Goal: Information Seeking & Learning: Learn about a topic

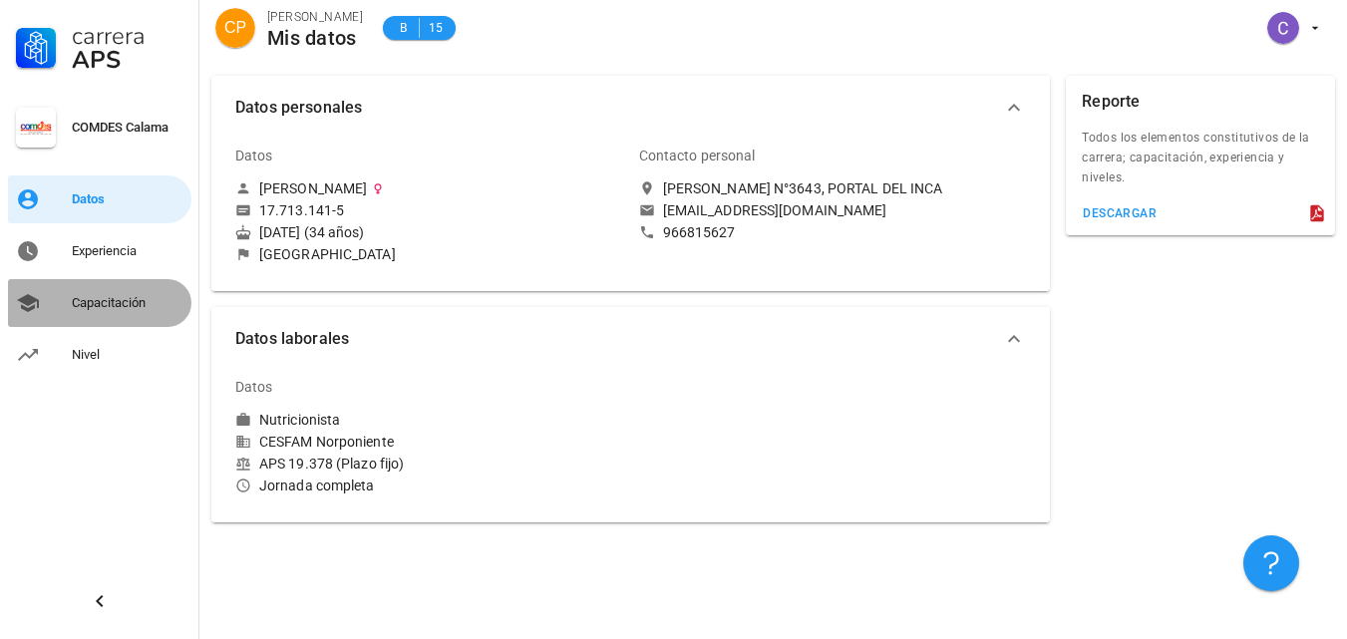
click at [89, 310] on div "Capacitación" at bounding box center [128, 303] width 112 height 16
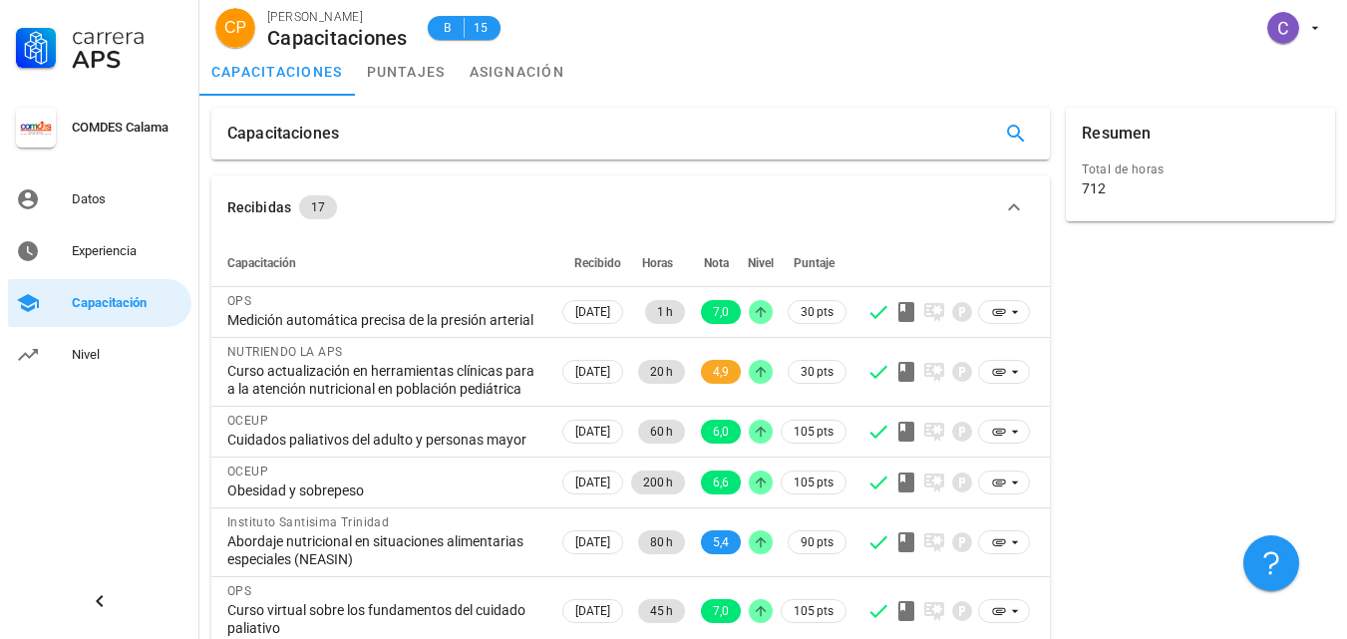
click at [1113, 331] on div "Resumen Total de horas 712" at bounding box center [1200, 543] width 285 height 887
click at [1119, 397] on div "Resumen Total de horas 712" at bounding box center [1200, 543] width 285 height 887
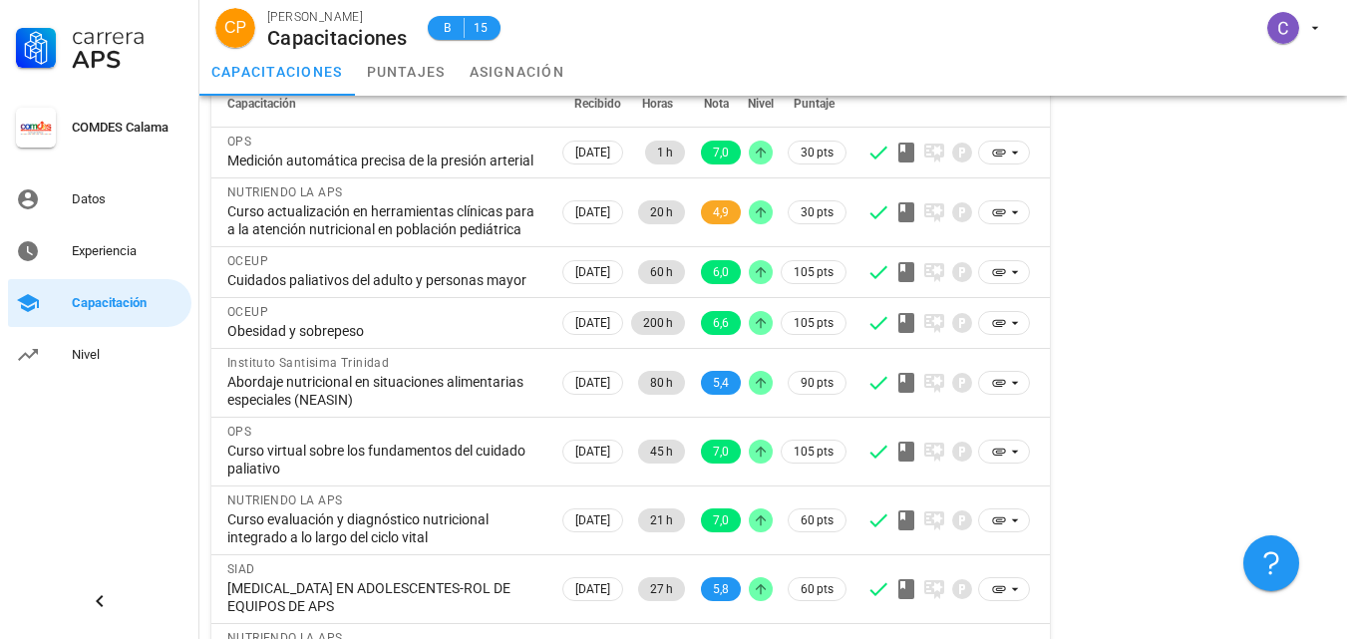
scroll to position [199, 0]
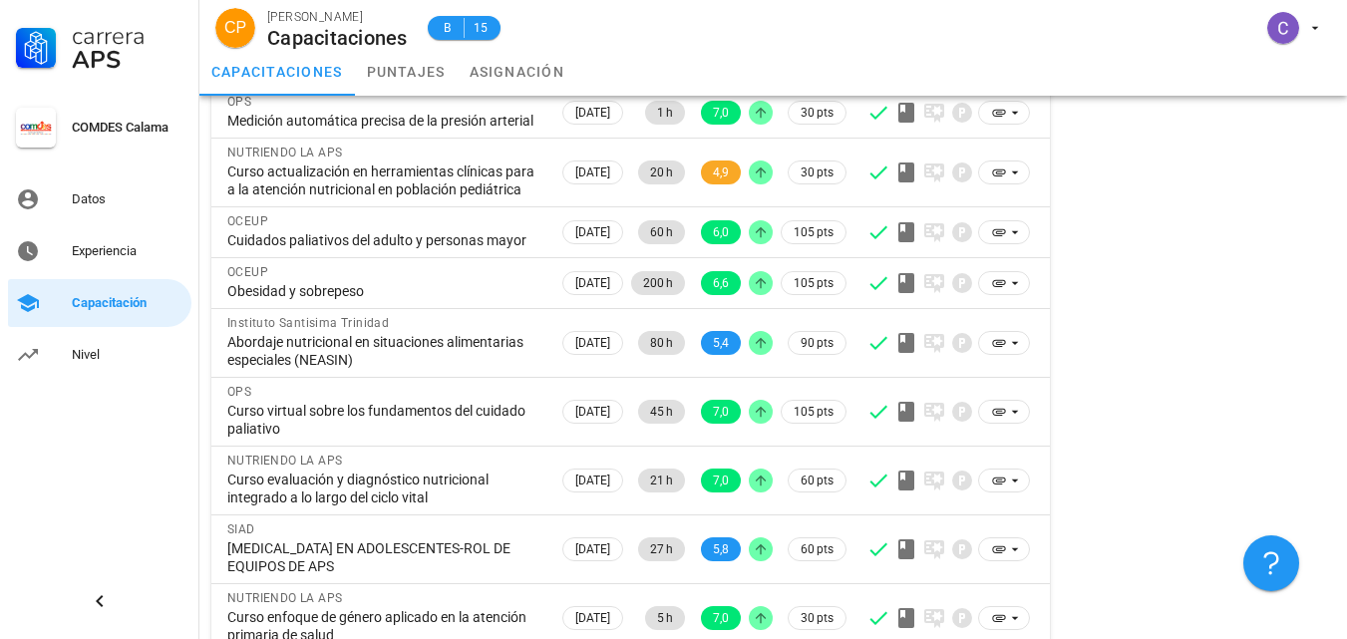
click at [1143, 219] on div "Resumen Total de horas 712" at bounding box center [1200, 343] width 285 height 887
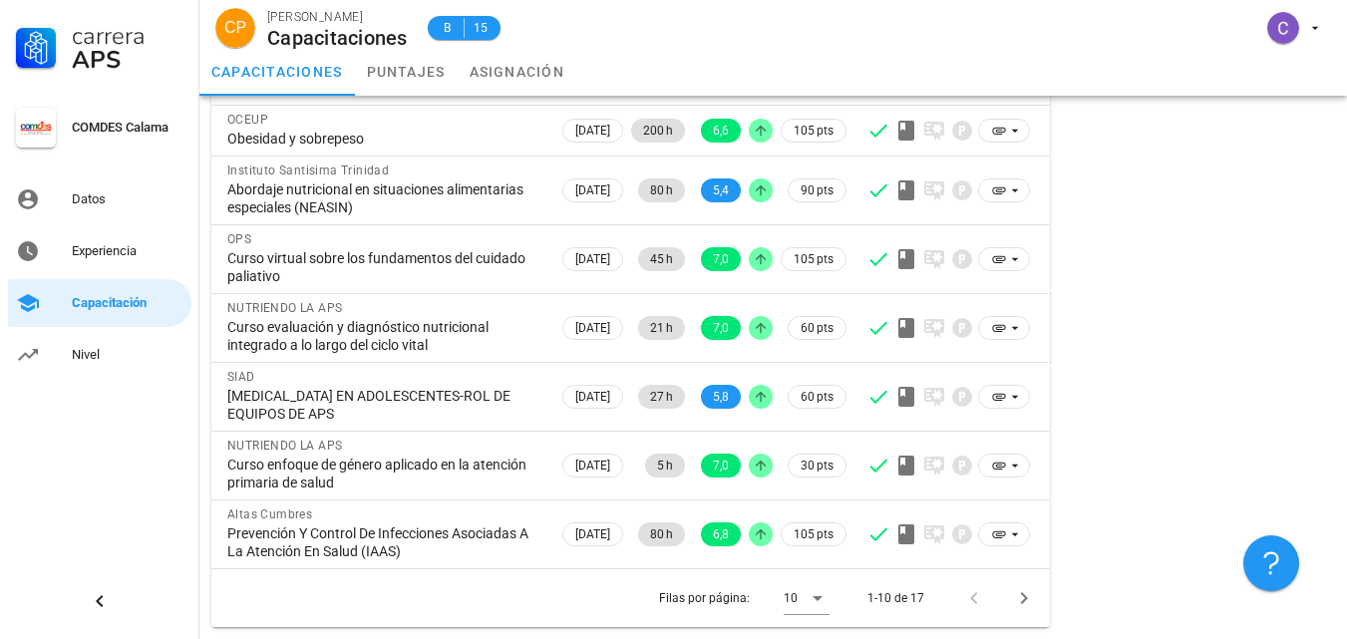
scroll to position [424, 0]
click at [1020, 591] on icon "Página siguiente" at bounding box center [1024, 598] width 24 height 24
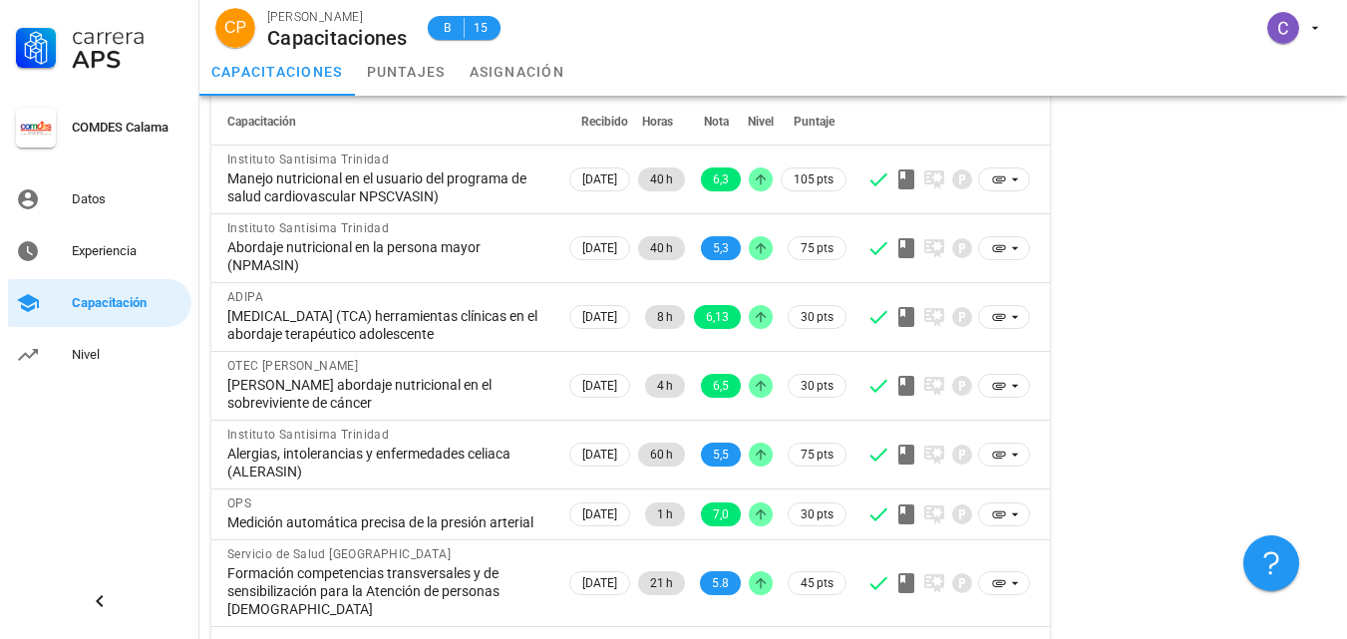
scroll to position [235, 0]
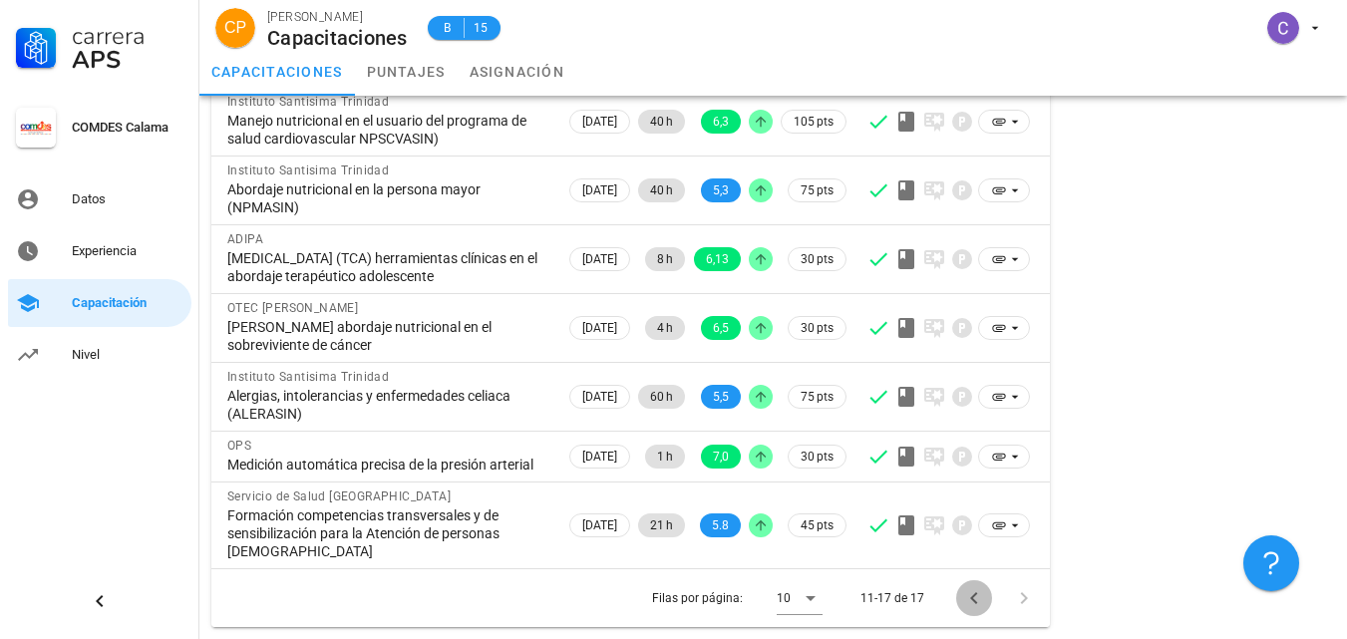
click at [972, 605] on icon "Página anterior" at bounding box center [974, 598] width 24 height 24
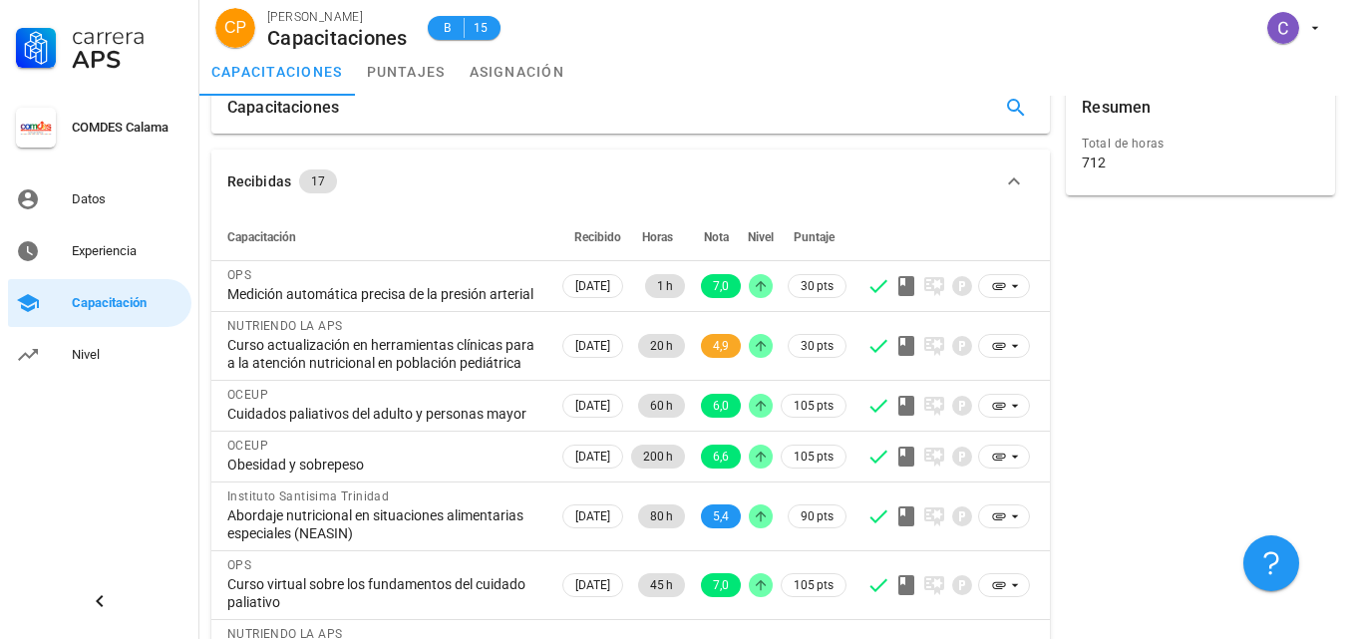
scroll to position [0, 0]
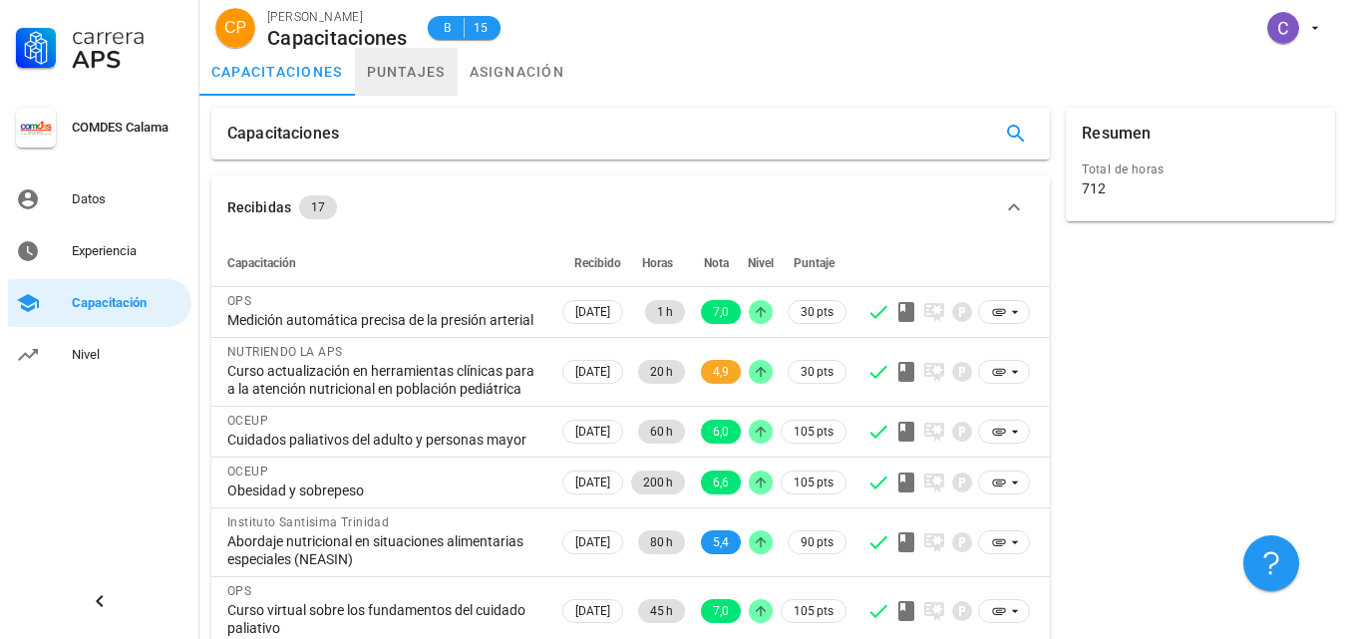
click at [402, 71] on link "puntajes" at bounding box center [406, 72] width 103 height 48
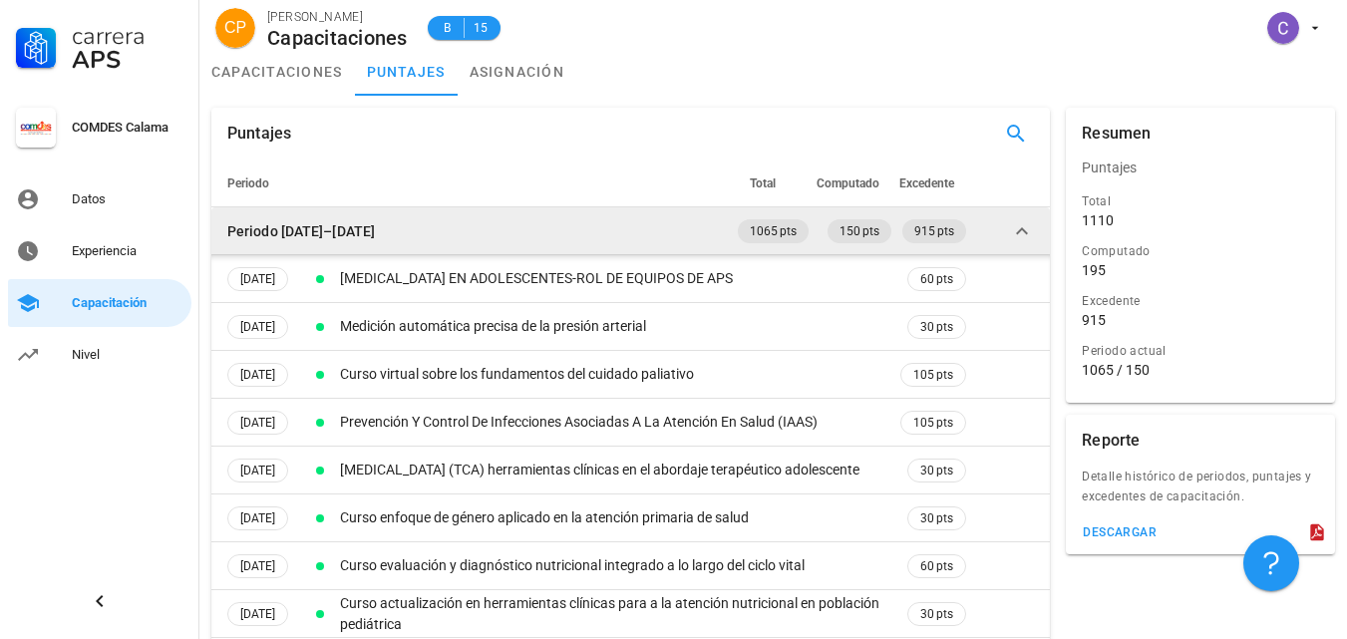
click at [1025, 231] on icon at bounding box center [1022, 230] width 12 height 7
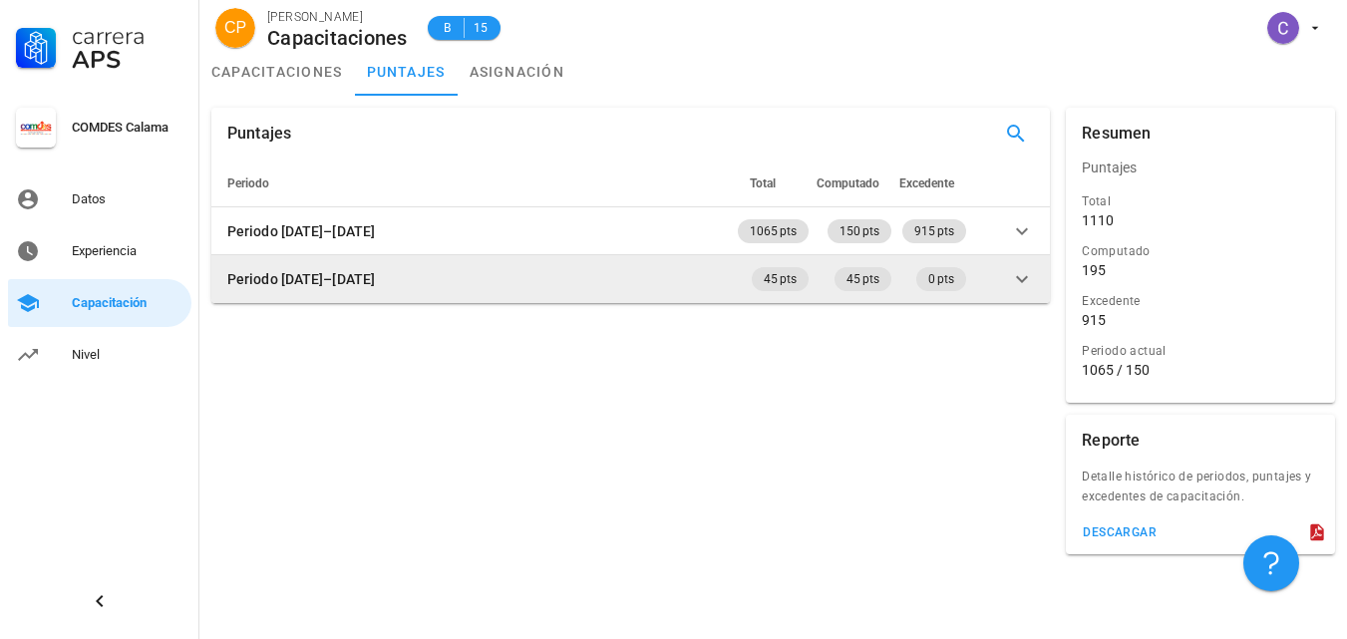
click at [1025, 282] on icon at bounding box center [1022, 279] width 24 height 24
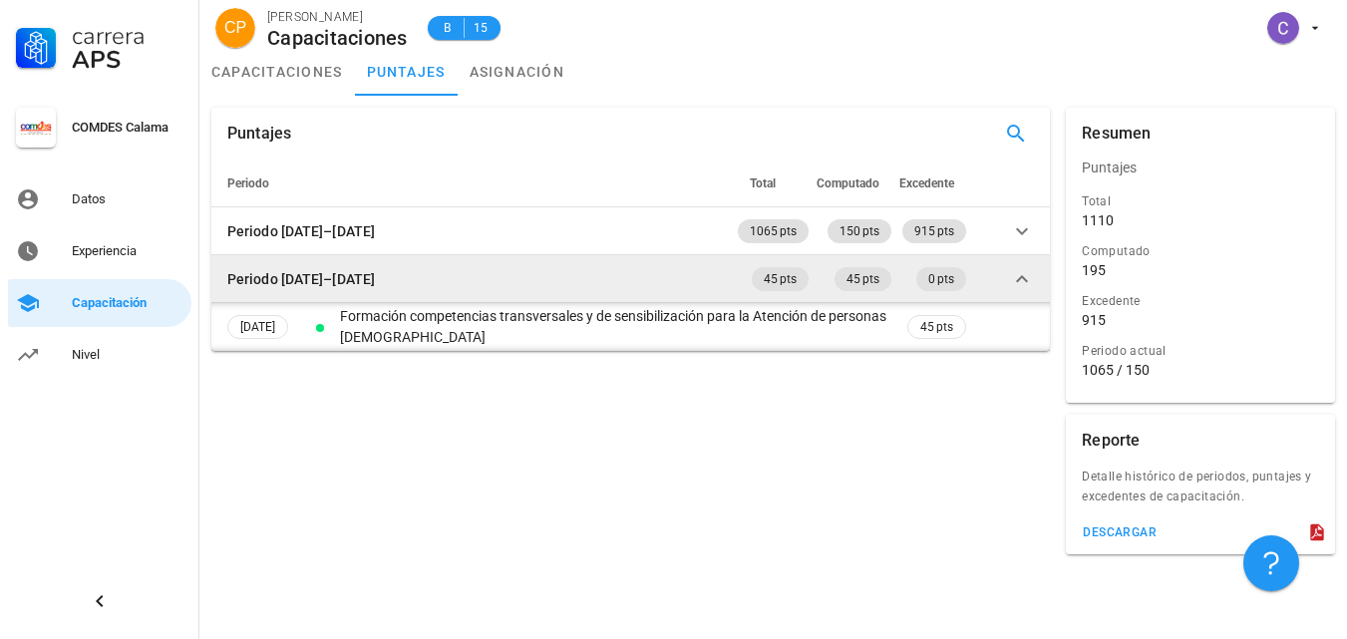
click at [1025, 281] on icon at bounding box center [1022, 279] width 24 height 24
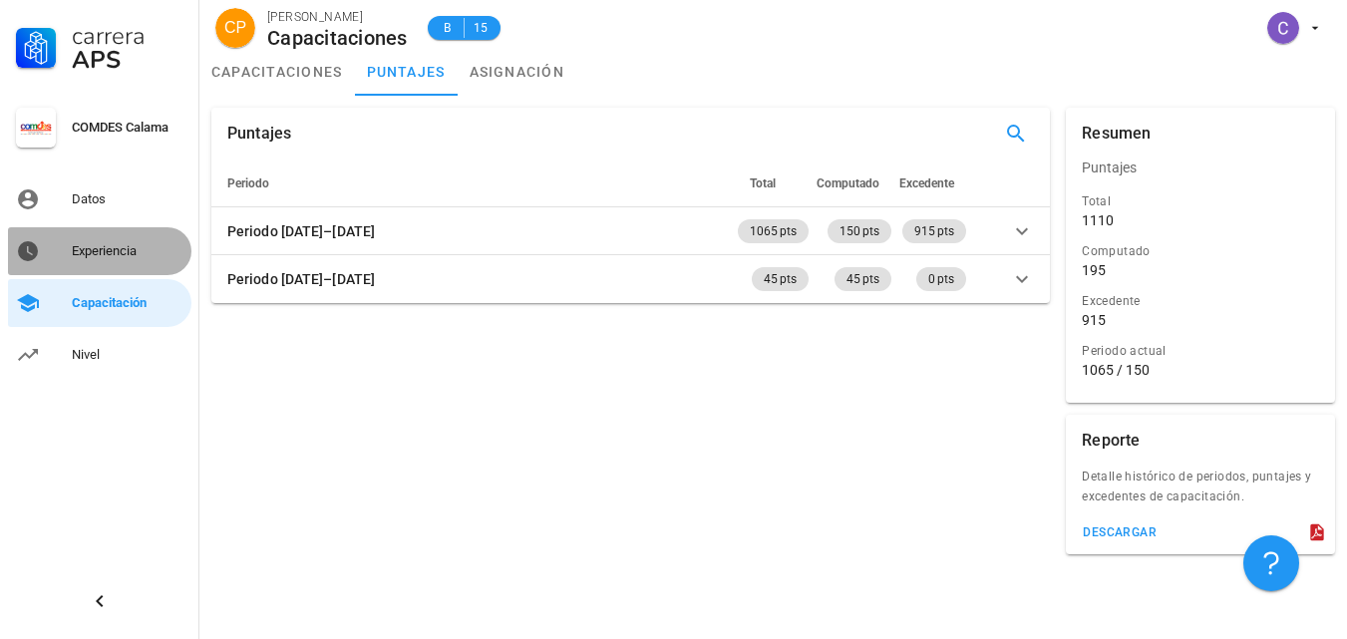
click at [109, 254] on div "Experiencia" at bounding box center [128, 251] width 112 height 16
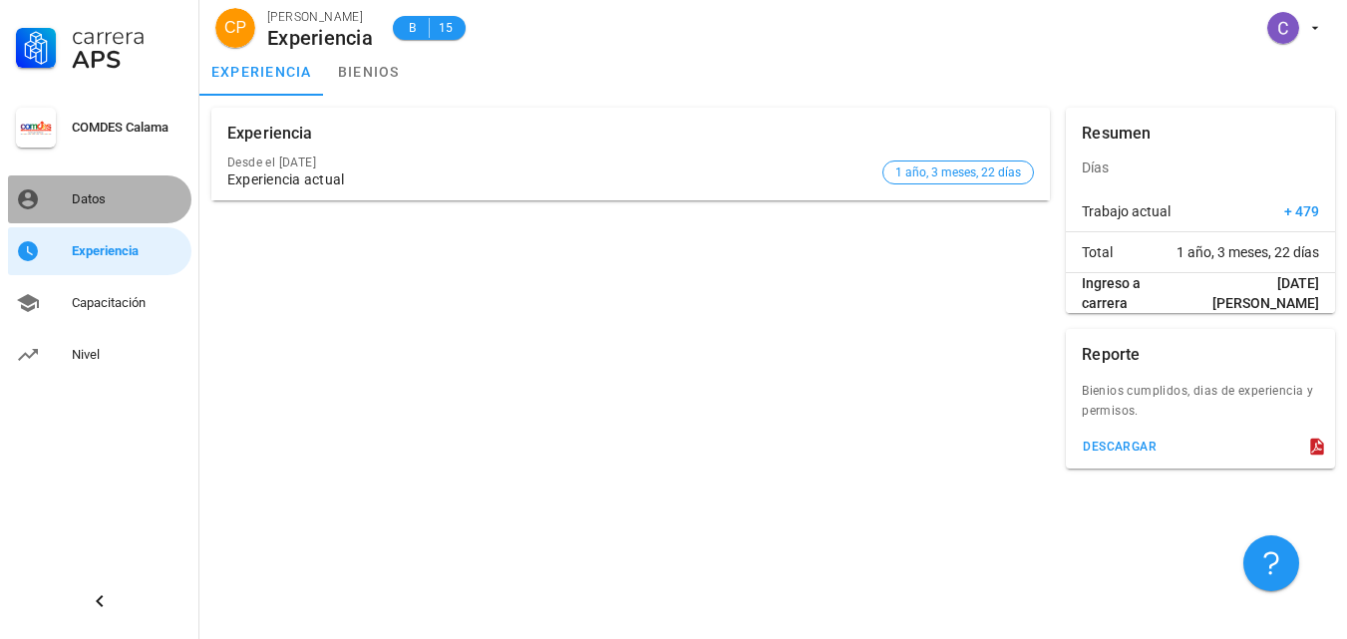
click at [88, 196] on div "Datos" at bounding box center [128, 199] width 112 height 16
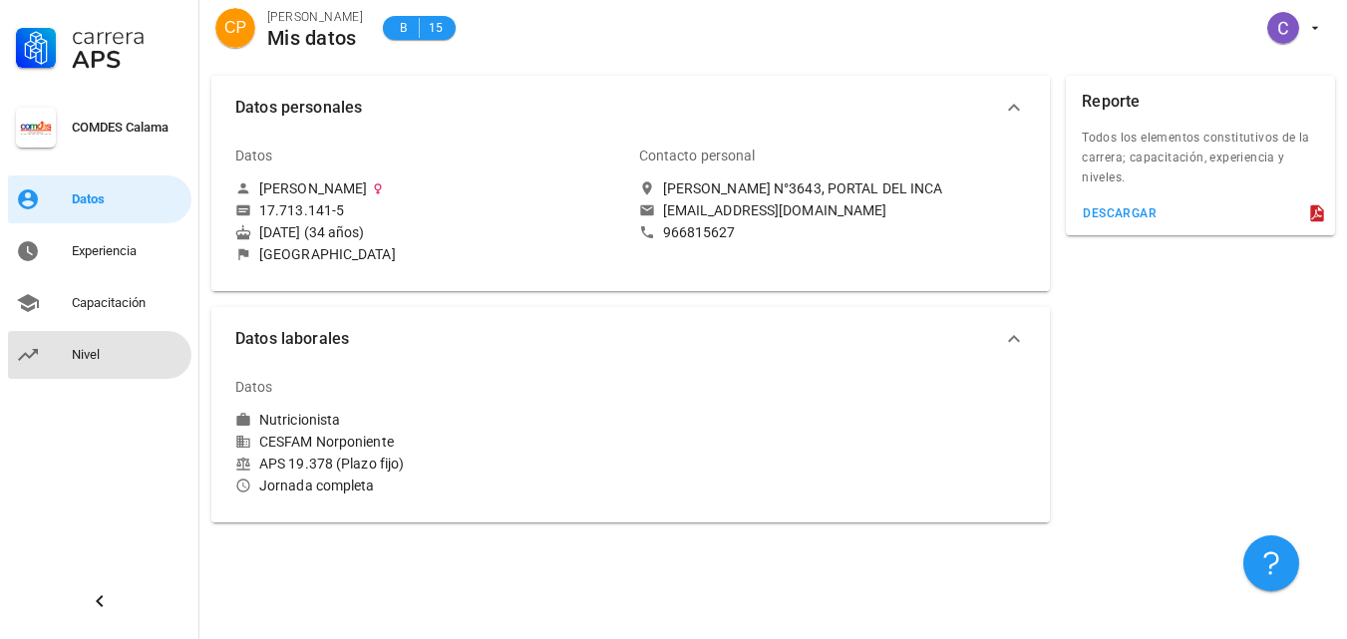
click at [76, 361] on div "Nivel" at bounding box center [128, 355] width 112 height 16
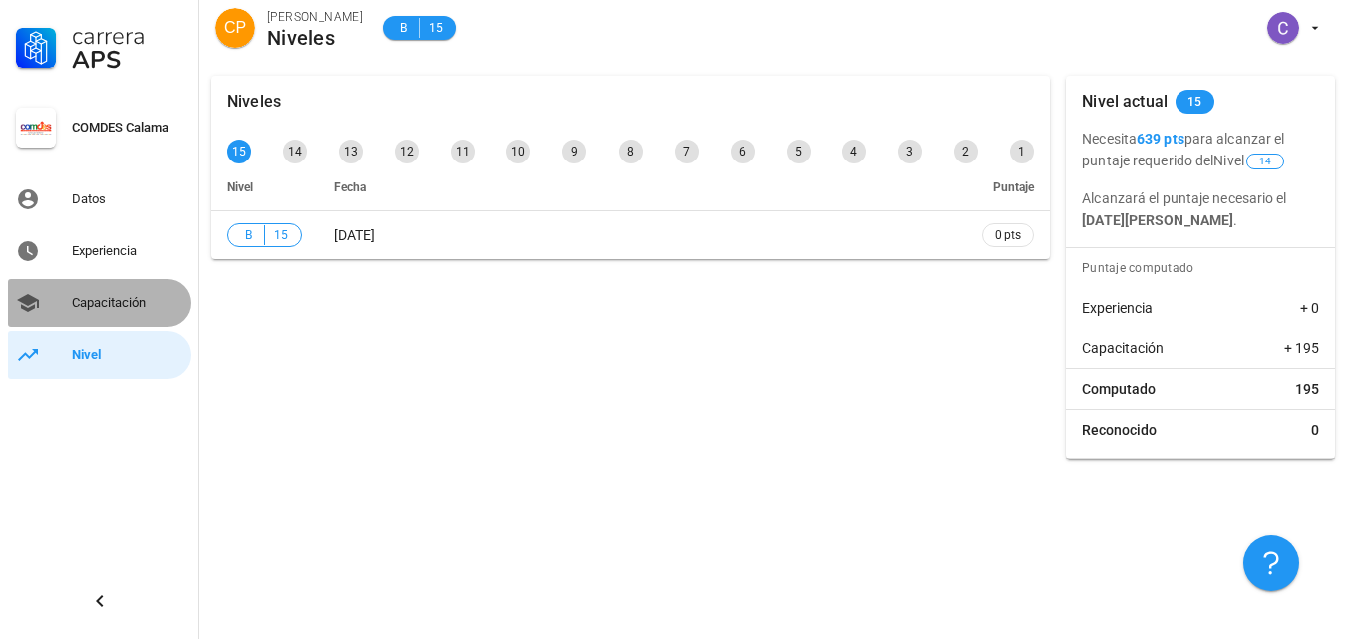
click at [93, 299] on div "Capacitación" at bounding box center [128, 303] width 112 height 16
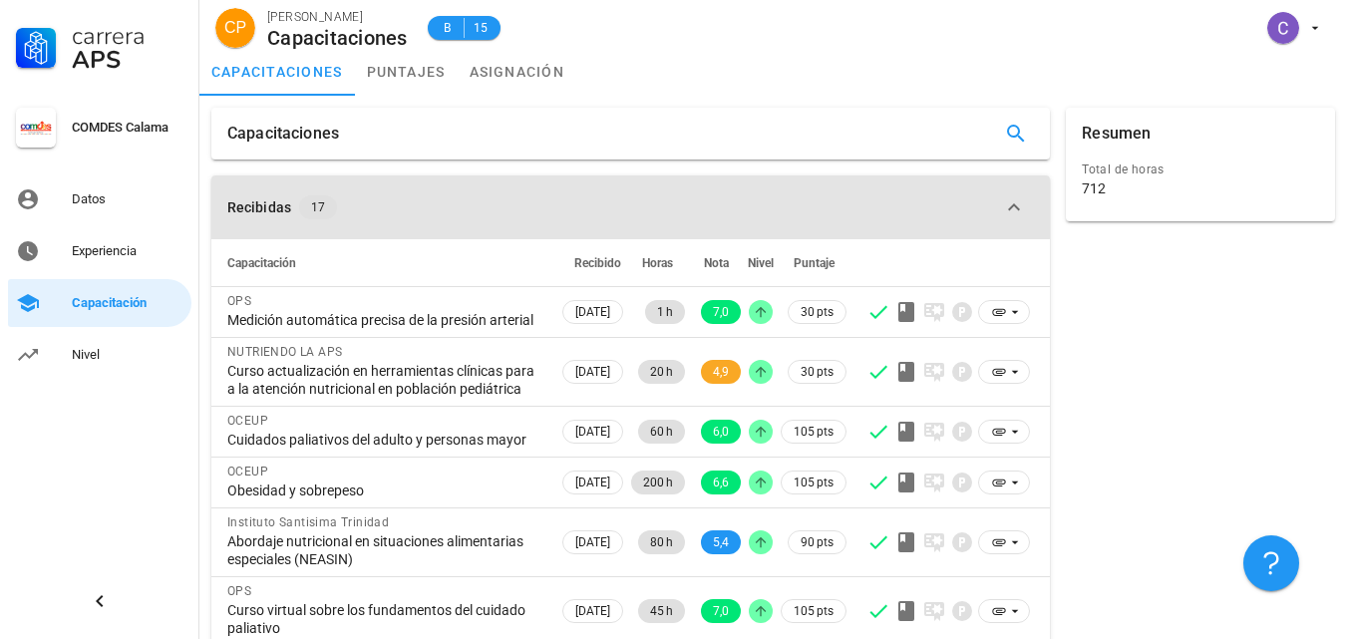
click at [1010, 200] on icon "button" at bounding box center [1014, 207] width 24 height 24
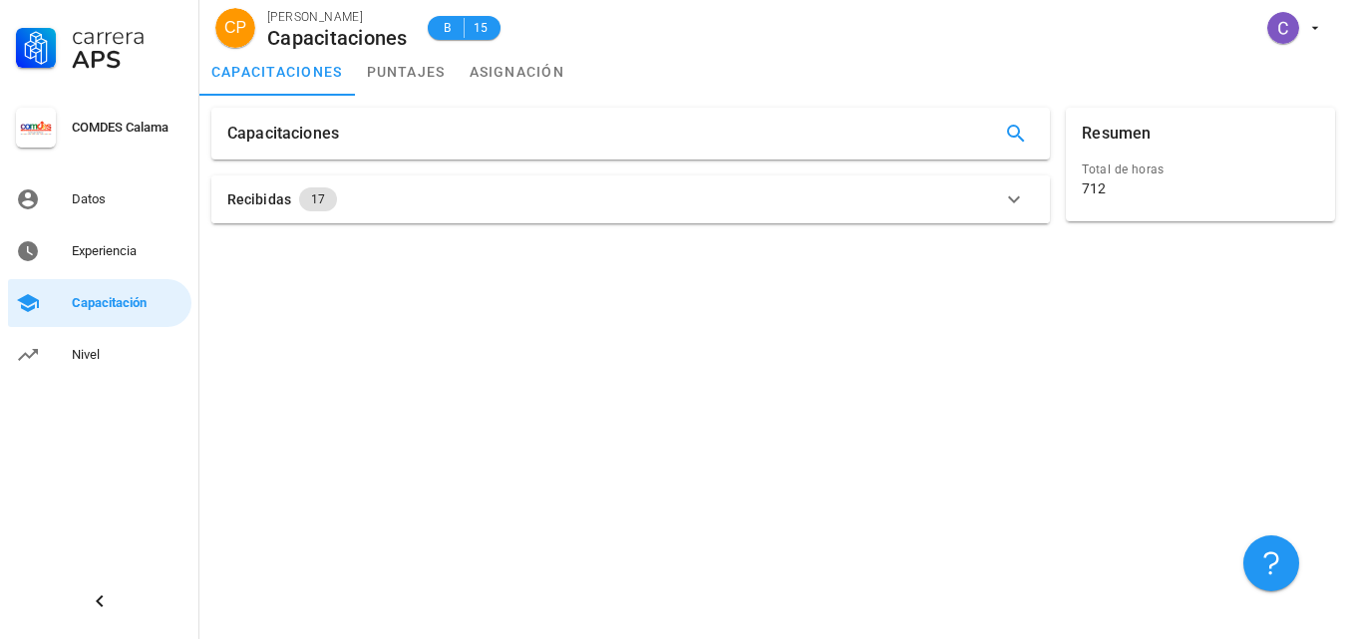
click at [1008, 198] on icon "button" at bounding box center [1014, 199] width 24 height 24
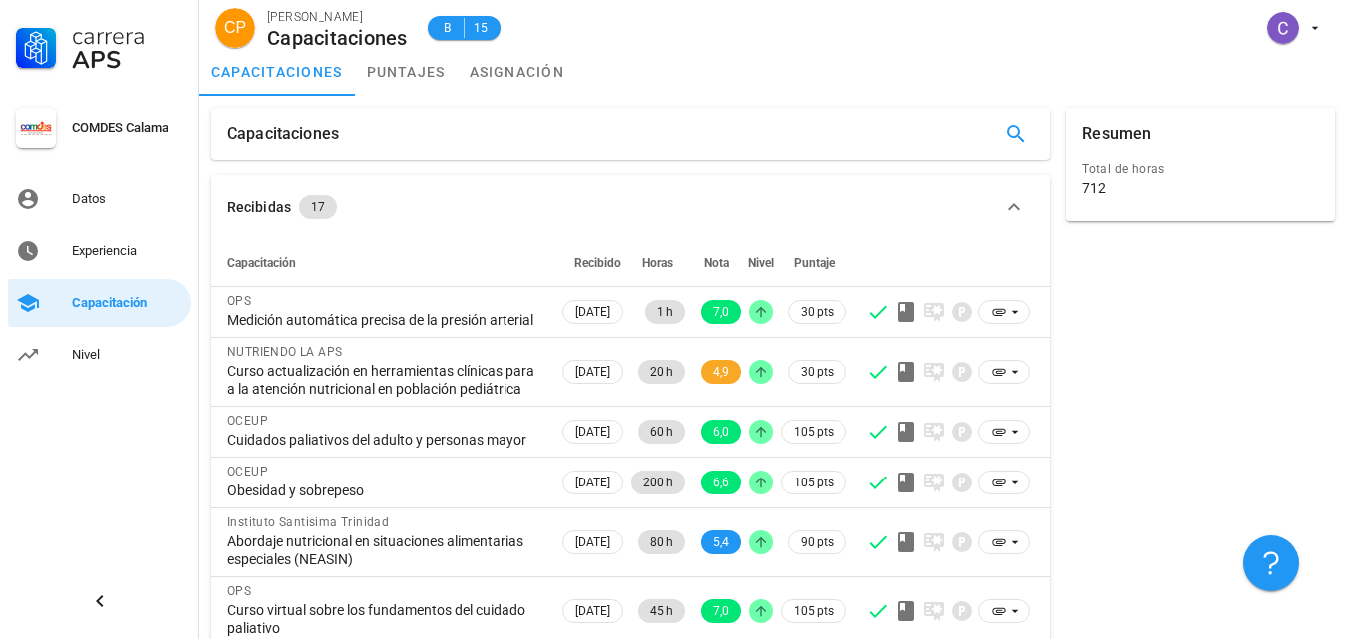
click at [1129, 276] on div "Resumen Total de horas 712" at bounding box center [1200, 543] width 285 height 887
click at [1011, 210] on icon "button" at bounding box center [1014, 207] width 24 height 24
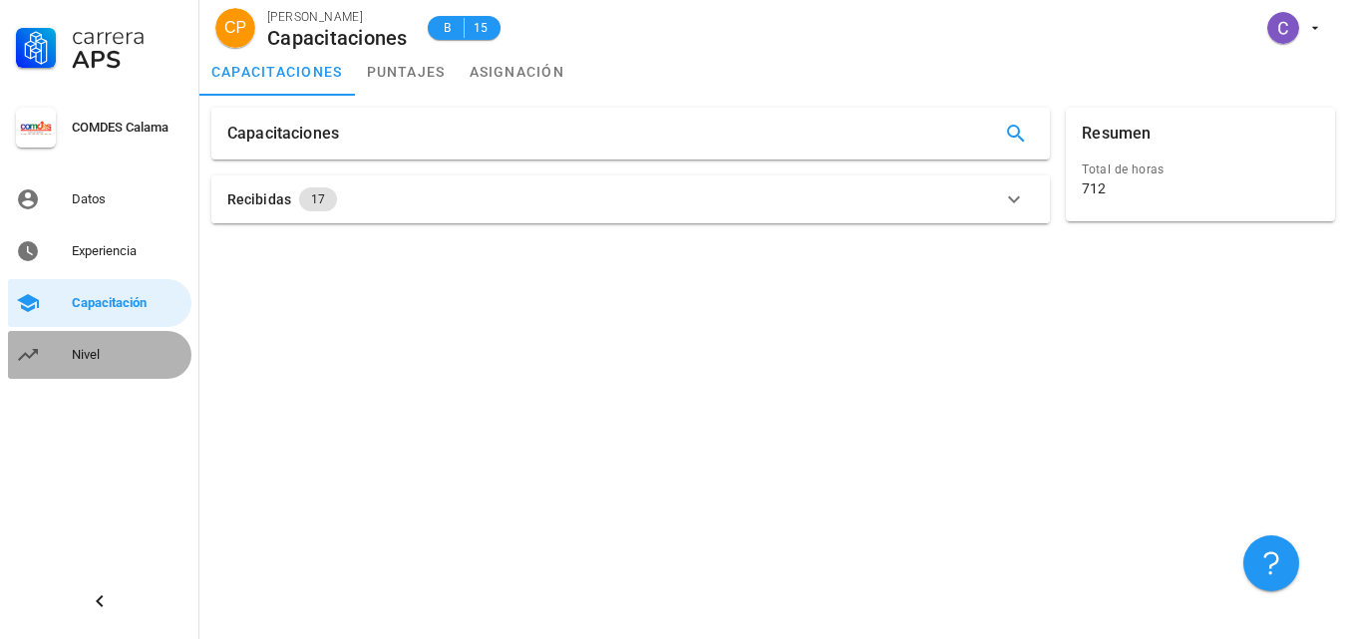
click at [73, 346] on div "Nivel" at bounding box center [128, 355] width 112 height 32
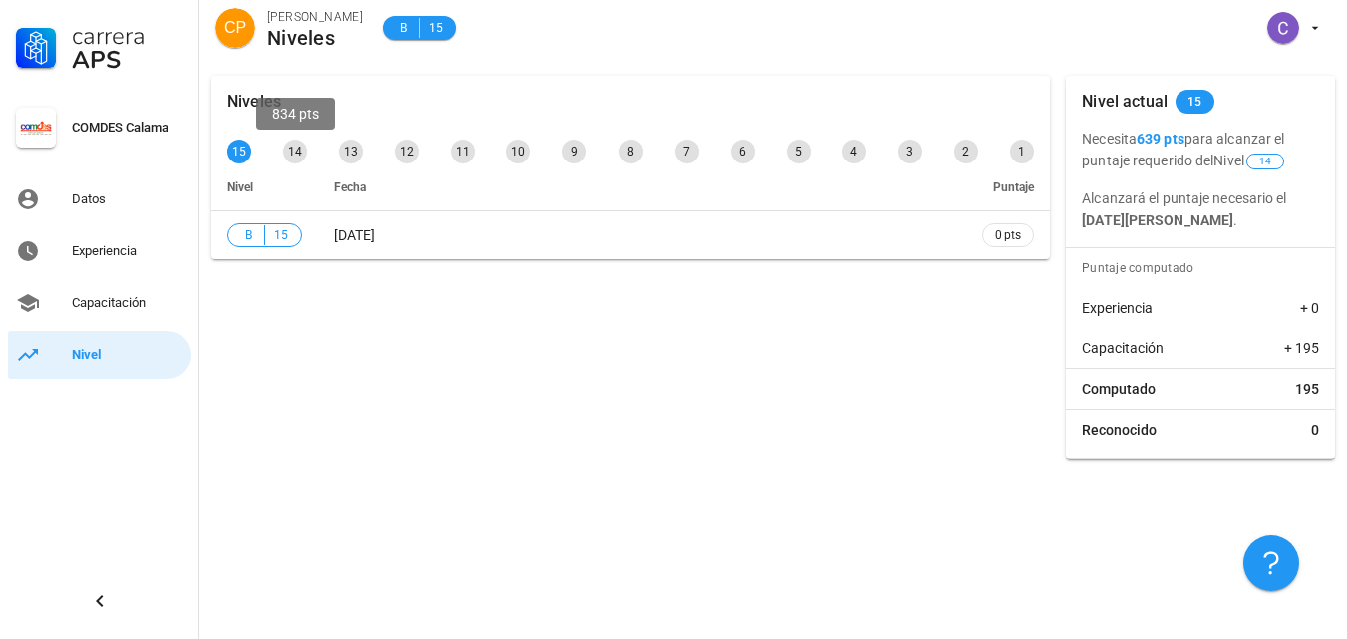
click at [292, 152] on div "14" at bounding box center [295, 152] width 24 height 24
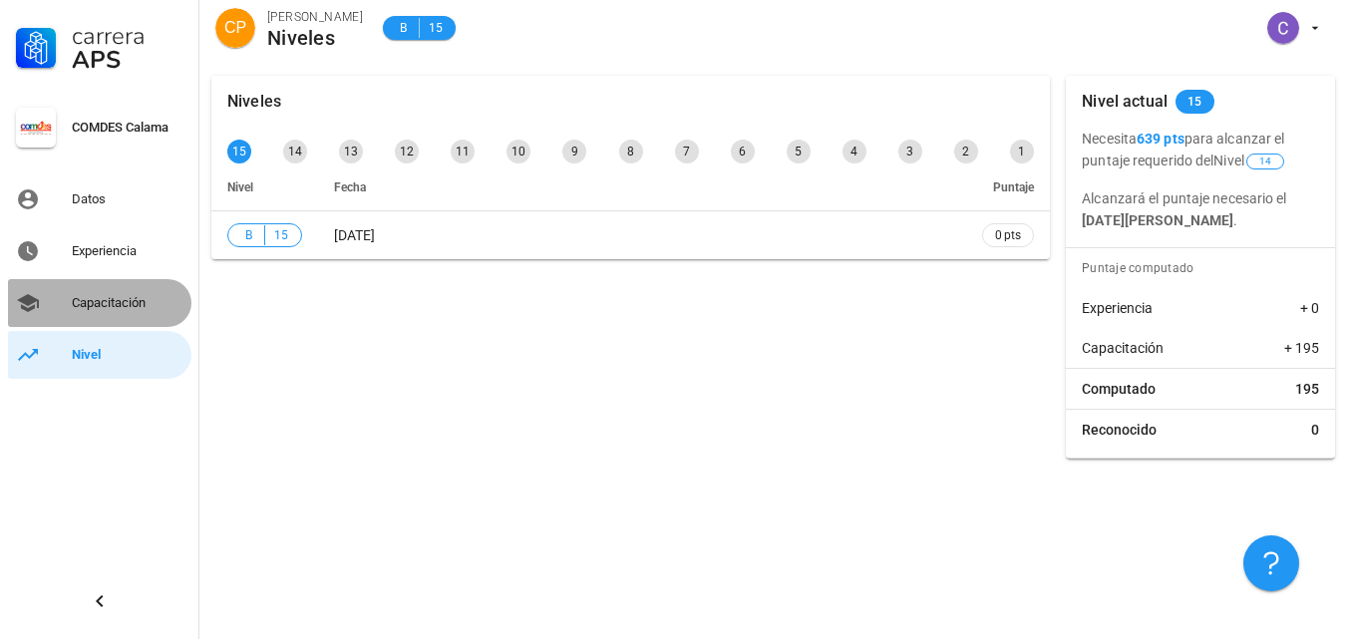
click at [112, 303] on div "Capacitación" at bounding box center [128, 303] width 112 height 16
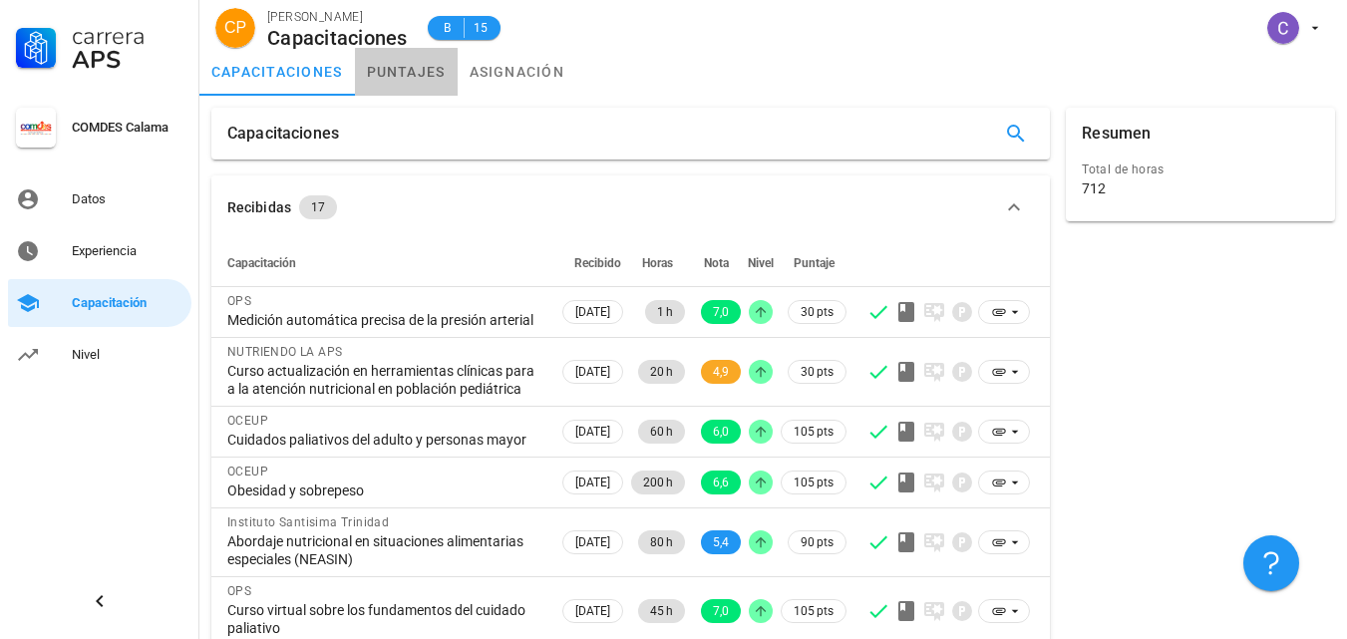
click at [403, 68] on link "puntajes" at bounding box center [406, 72] width 103 height 48
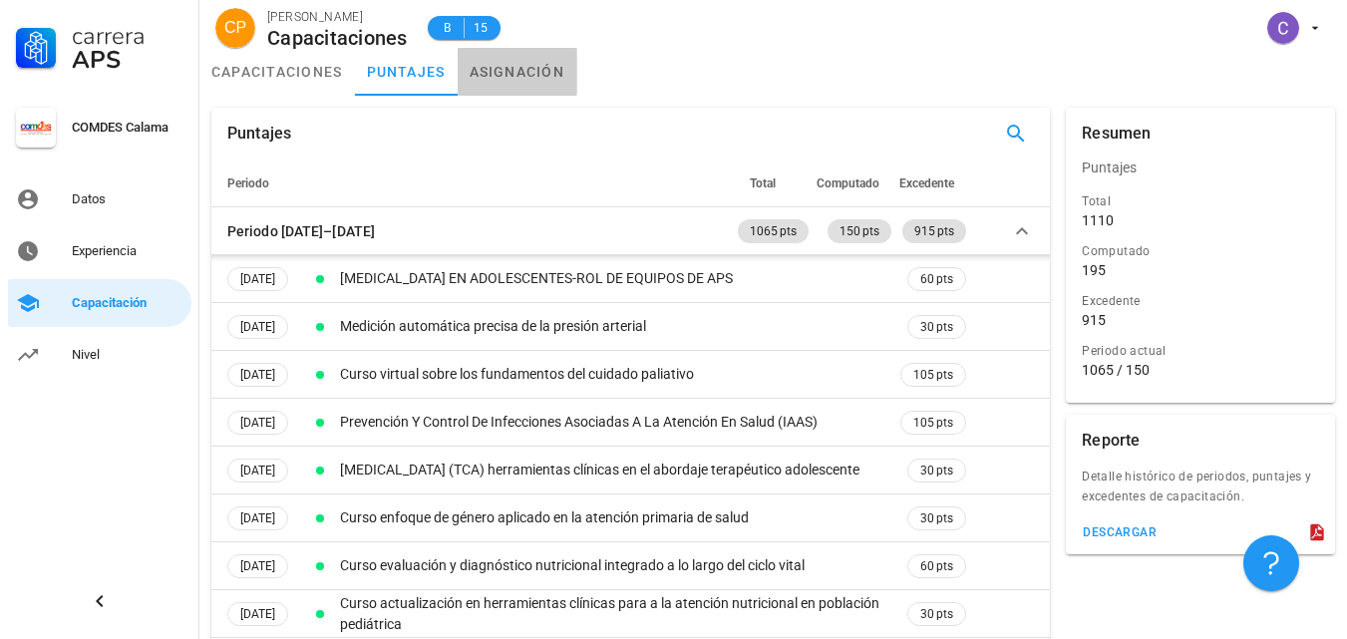
click at [535, 59] on link "asignación" at bounding box center [518, 72] width 120 height 48
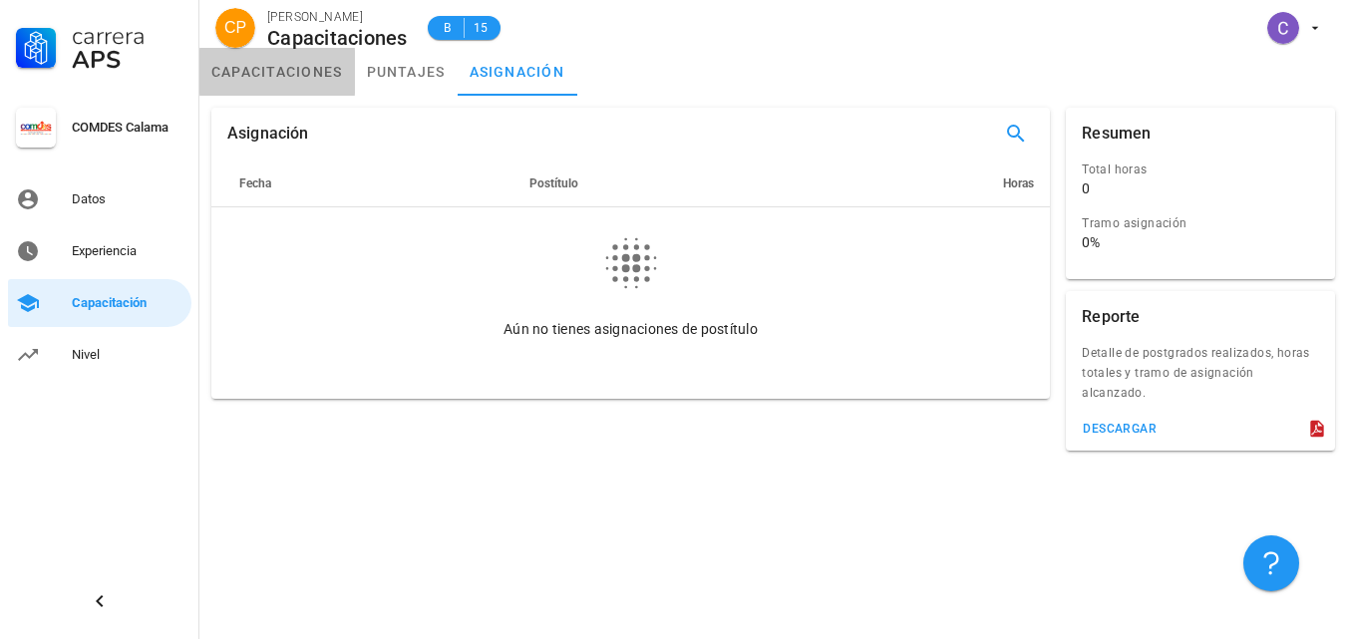
click at [282, 74] on link "capacitaciones" at bounding box center [277, 72] width 156 height 48
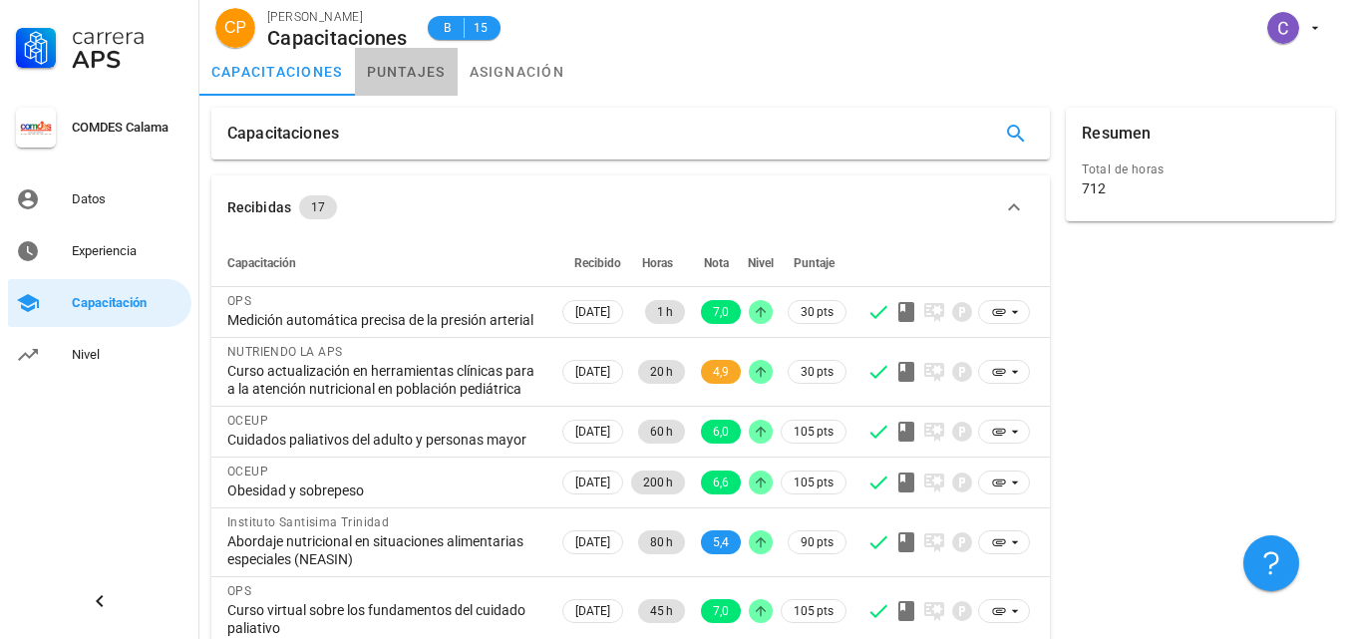
click at [385, 67] on link "puntajes" at bounding box center [406, 72] width 103 height 48
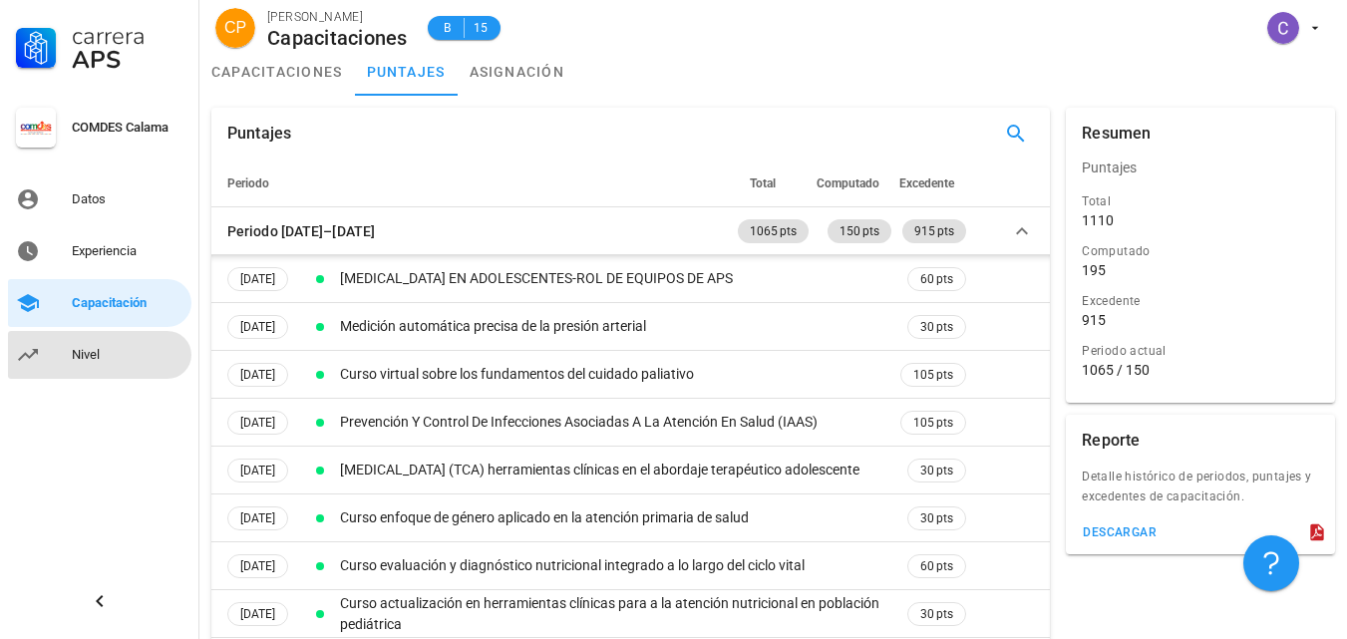
click at [88, 356] on div "Nivel" at bounding box center [128, 355] width 112 height 16
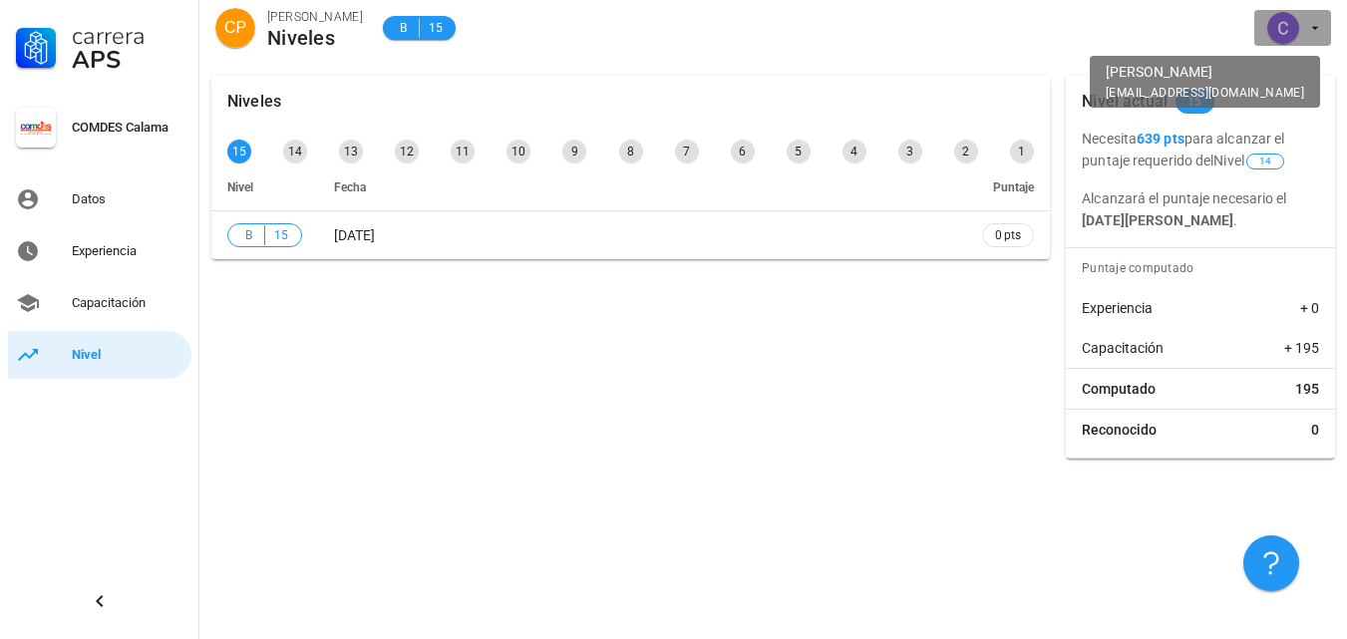
click at [1310, 32] on icon "button" at bounding box center [1315, 28] width 16 height 16
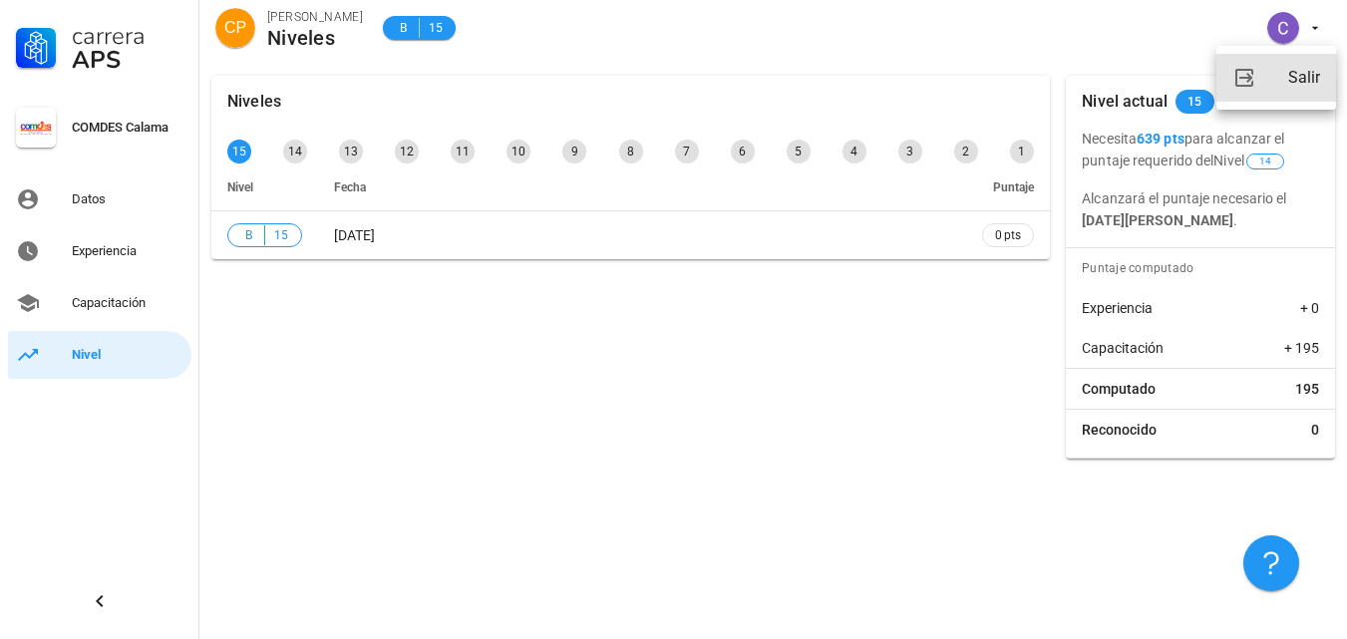
click at [1278, 78] on link "Salir" at bounding box center [1276, 78] width 120 height 48
